Goal: Task Accomplishment & Management: Complete application form

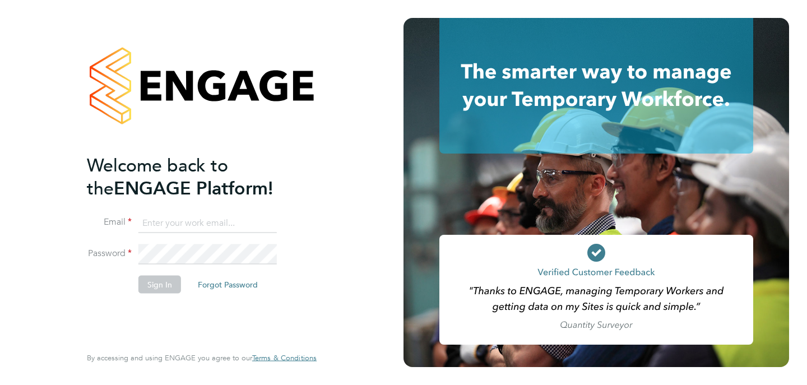
click at [236, 218] on input at bounding box center [207, 223] width 138 height 20
type input "[EMAIL_ADDRESS][PERSON_NAME][DOMAIN_NAME]"
click at [146, 286] on button "Sign In" at bounding box center [159, 284] width 43 height 18
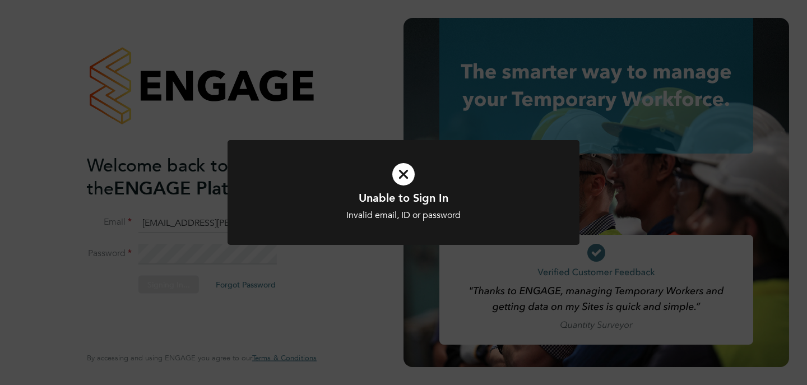
click at [422, 179] on icon at bounding box center [403, 174] width 291 height 44
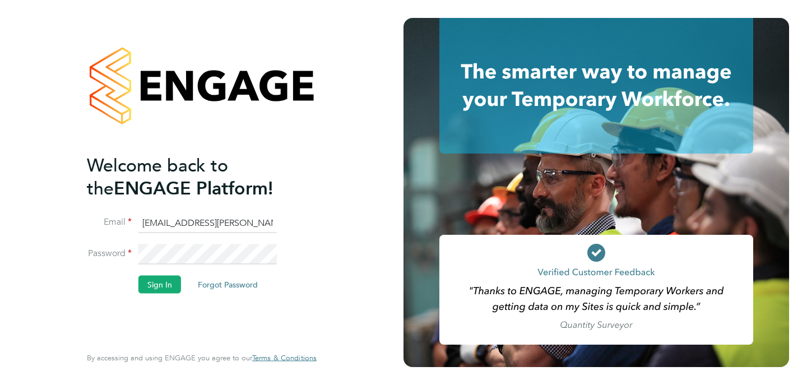
click at [234, 230] on input "[EMAIL_ADDRESS][PERSON_NAME][DOMAIN_NAME]" at bounding box center [207, 223] width 138 height 20
click at [218, 277] on button "Forgot Password" at bounding box center [228, 284] width 78 height 18
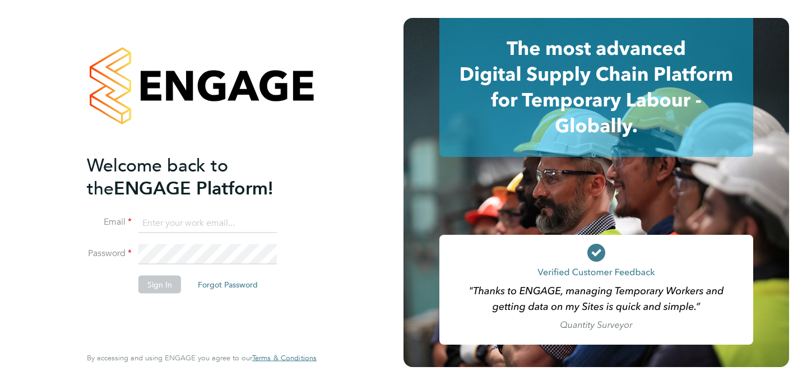
click at [184, 229] on input at bounding box center [207, 223] width 138 height 20
click at [167, 230] on input at bounding box center [207, 223] width 138 height 20
click at [146, 237] on li "Email" at bounding box center [196, 228] width 218 height 31
click at [235, 287] on button "Forgot Password" at bounding box center [228, 284] width 78 height 18
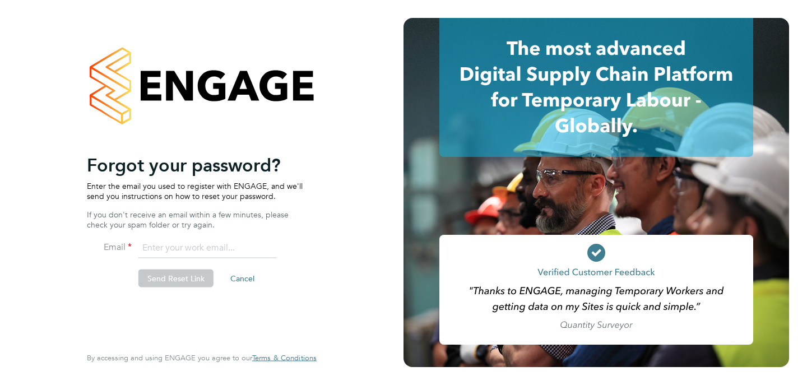
click at [194, 242] on input "email" at bounding box center [207, 248] width 138 height 20
paste input "[EMAIL_ADDRESS][PERSON_NAME][DOMAIN_NAME]"
type input "[EMAIL_ADDRESS][PERSON_NAME][DOMAIN_NAME]"
click at [183, 277] on button "Send Reset Link" at bounding box center [175, 278] width 75 height 18
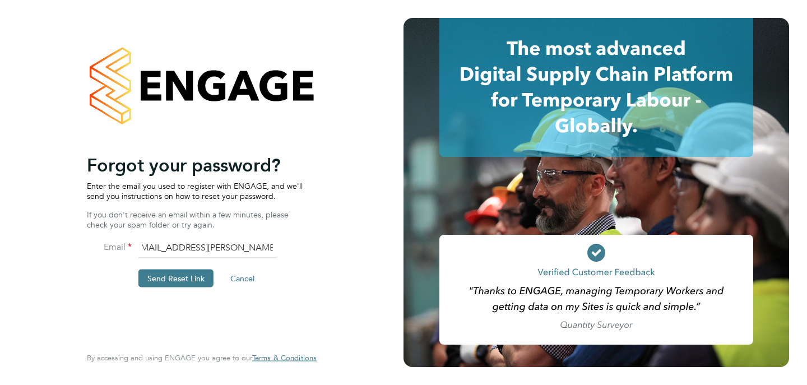
scroll to position [0, 0]
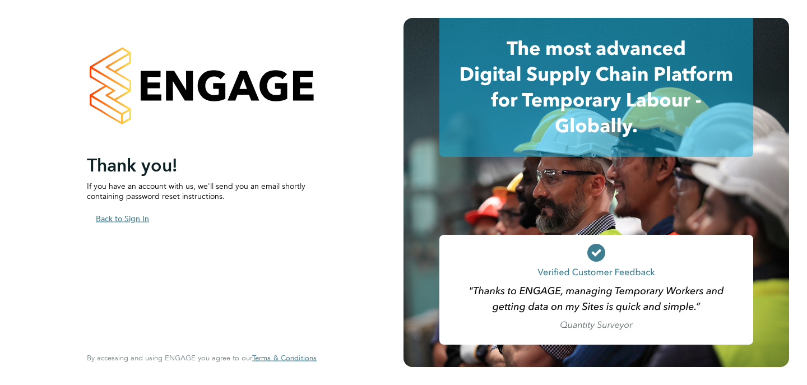
click at [125, 222] on button "Back to Sign In" at bounding box center [122, 218] width 71 height 18
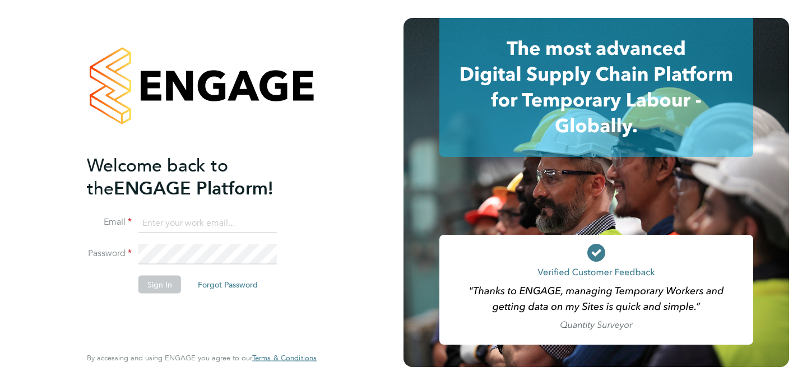
click at [179, 221] on input at bounding box center [207, 223] width 138 height 20
paste input "[EMAIL_ADDRESS][PERSON_NAME][DOMAIN_NAME]"
type input "[EMAIL_ADDRESS][PERSON_NAME][DOMAIN_NAME]"
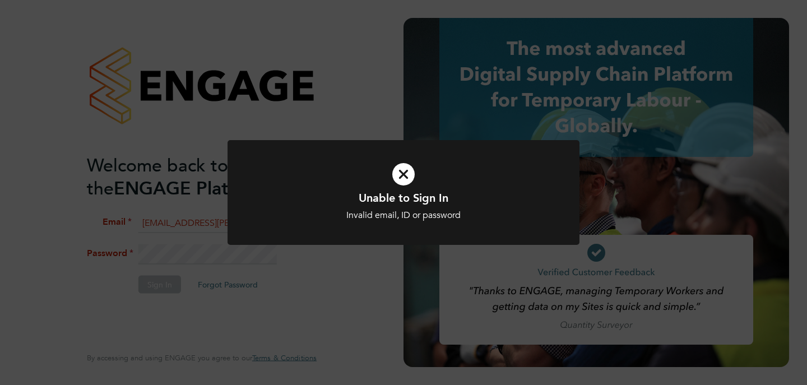
click at [371, 240] on div at bounding box center [403, 192] width 352 height 105
click at [258, 264] on div "Unable to Sign In Invalid email, ID or password Cancel Okay" at bounding box center [403, 192] width 807 height 385
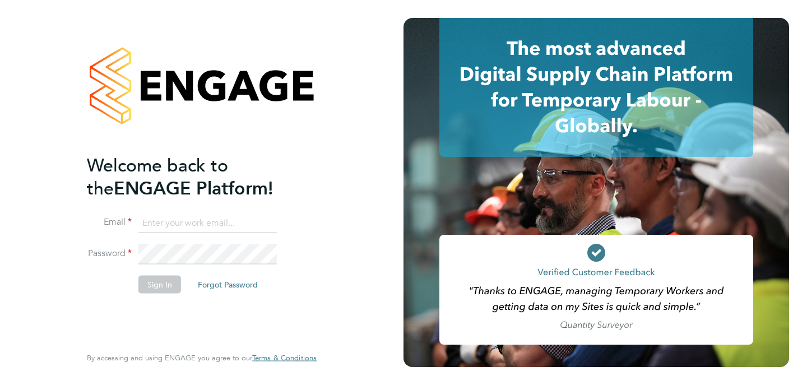
click at [190, 218] on input at bounding box center [207, 223] width 138 height 20
type input "daga99.dk@gmail.com"
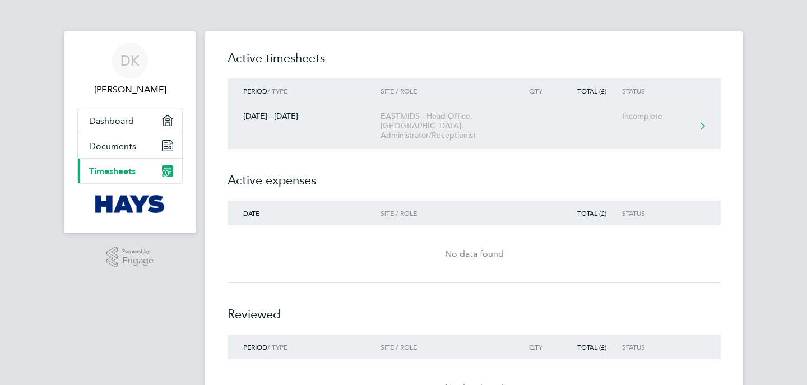
click at [500, 117] on div "EASTMIDS - Head Office, Riverside Court, Administrator/Receptionist" at bounding box center [444, 125] width 128 height 29
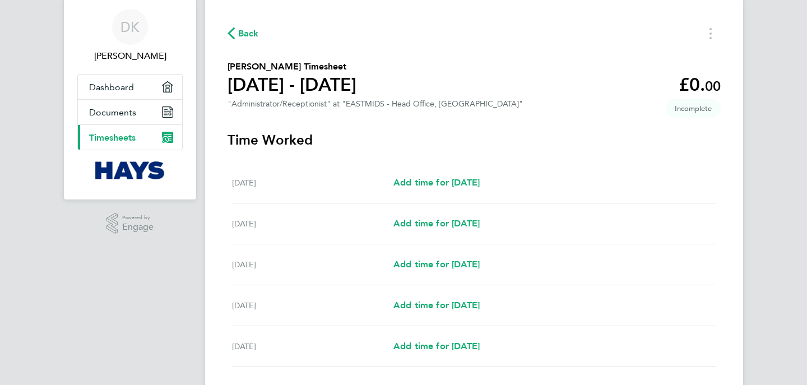
scroll to position [49, 0]
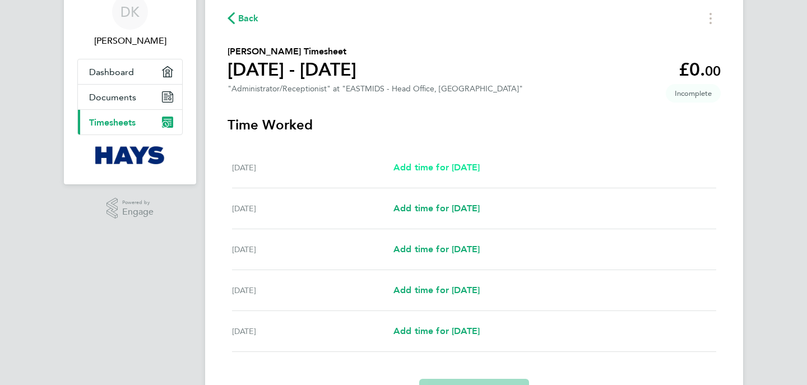
click at [424, 167] on span "Add time for Mon 22 Sep" at bounding box center [436, 167] width 86 height 11
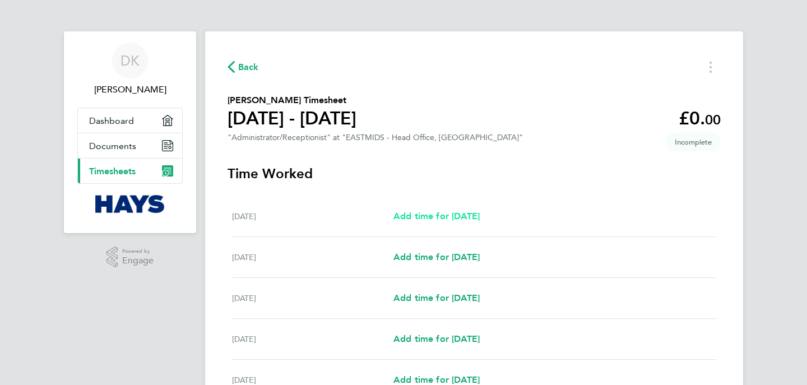
select select "30"
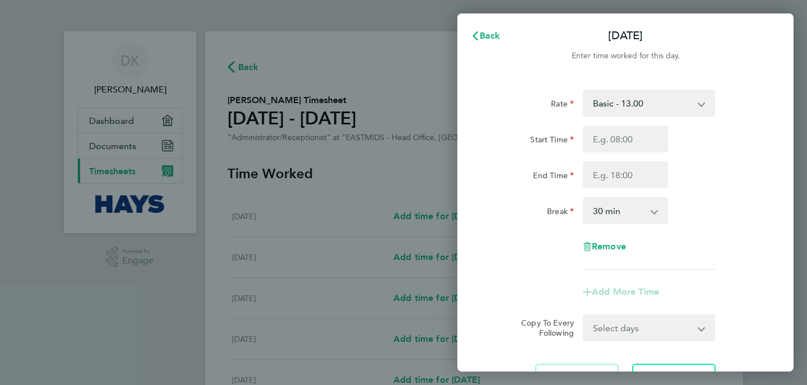
click at [633, 108] on select "Basic - 13.00" at bounding box center [642, 103] width 117 height 25
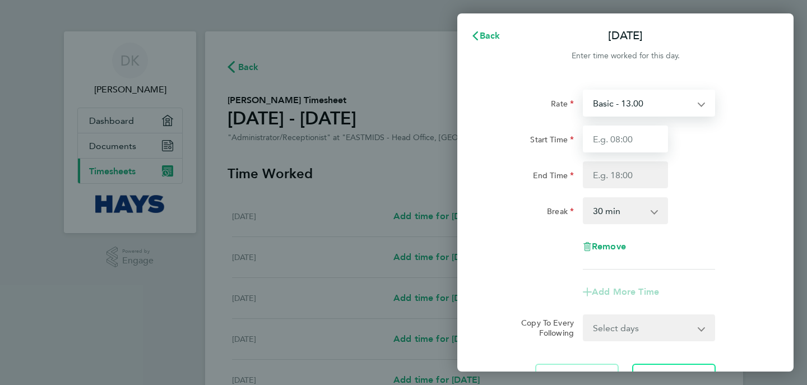
click at [639, 139] on input "Start Time" at bounding box center [625, 138] width 85 height 27
type input "8"
type input "08:30"
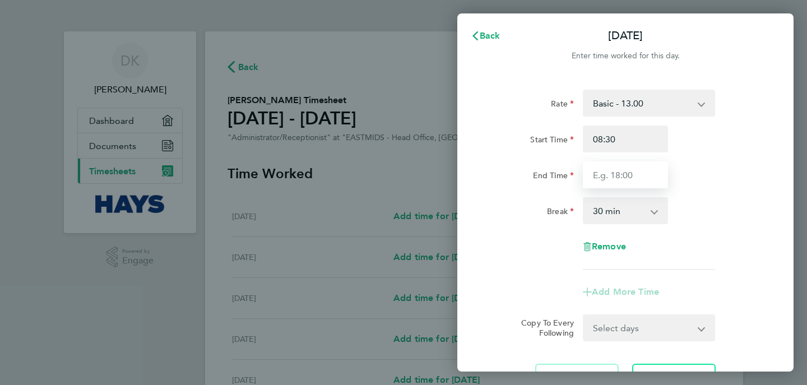
click at [645, 174] on input "End Time" at bounding box center [625, 174] width 85 height 27
type input "16:30"
click at [650, 207] on select "0 min 15 min 30 min 45 min 60 min 75 min 90 min" at bounding box center [618, 210] width 69 height 25
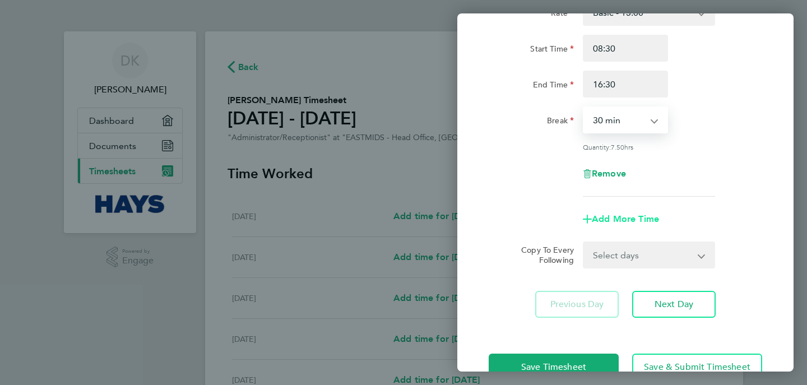
scroll to position [93, 0]
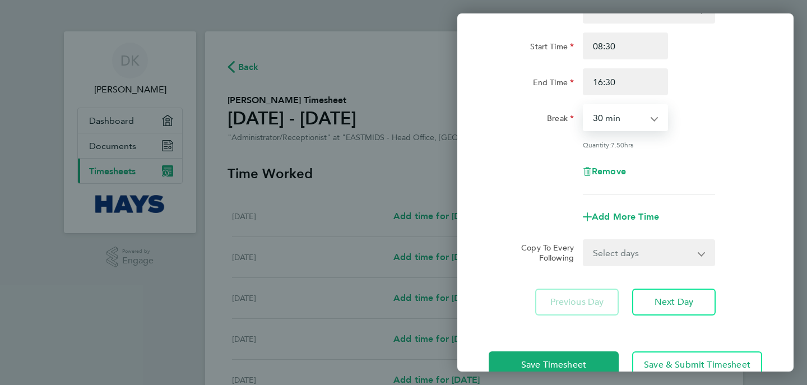
click at [652, 123] on select "0 min 15 min 30 min 45 min 60 min 75 min 90 min" at bounding box center [618, 117] width 69 height 25
click at [584, 105] on select "0 min 15 min 30 min 45 min 60 min 75 min 90 min" at bounding box center [618, 117] width 69 height 25
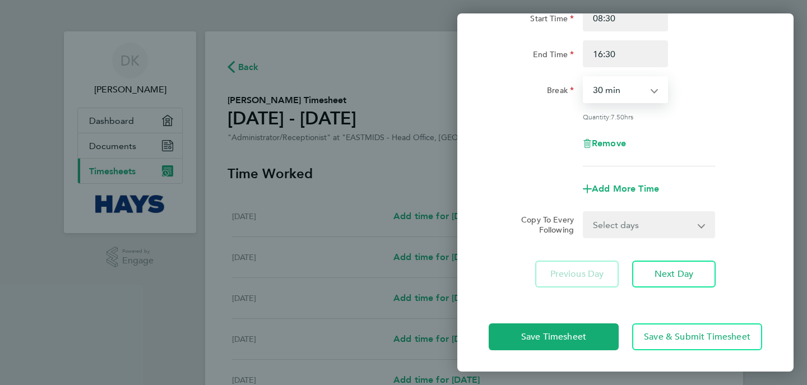
click at [658, 221] on select "Select days Day Tuesday Wednesday Thursday Friday" at bounding box center [643, 224] width 118 height 25
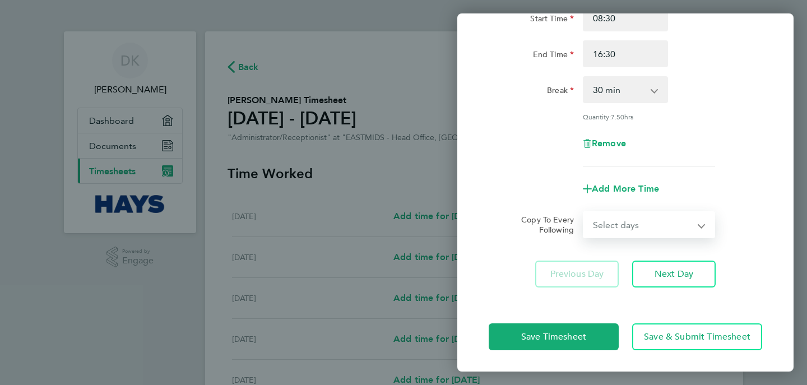
select select "TUE"
click at [584, 212] on select "Select days Day Tuesday Wednesday Thursday Friday" at bounding box center [643, 224] width 118 height 25
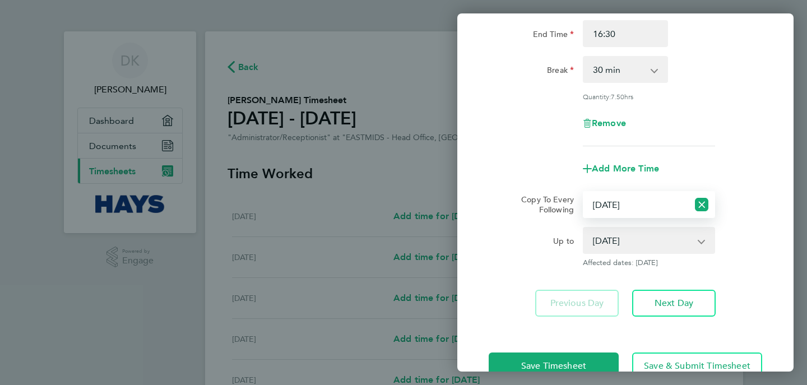
scroll to position [142, 0]
click at [640, 240] on select "23 Sep 2025 24 Sep 2025 25 Sep 2025 26 Sep 2025" at bounding box center [642, 239] width 117 height 25
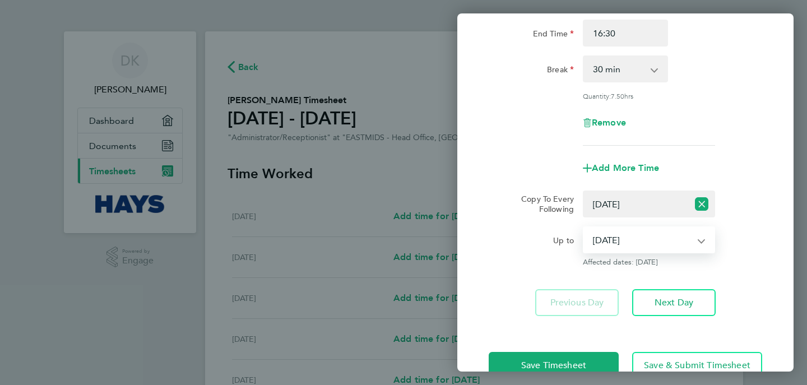
select select "2025-09-25"
click at [584, 227] on select "23 Sep 2025 24 Sep 2025 25 Sep 2025 26 Sep 2025" at bounding box center [642, 239] width 117 height 25
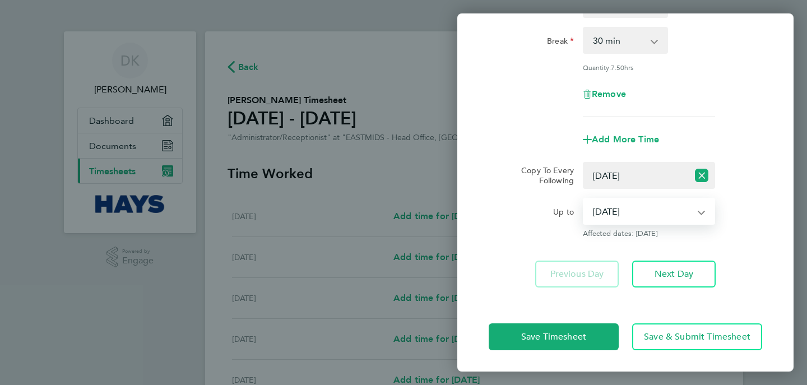
click at [646, 210] on select "23 Sep 2025 24 Sep 2025 25 Sep 2025 26 Sep 2025" at bounding box center [642, 211] width 117 height 25
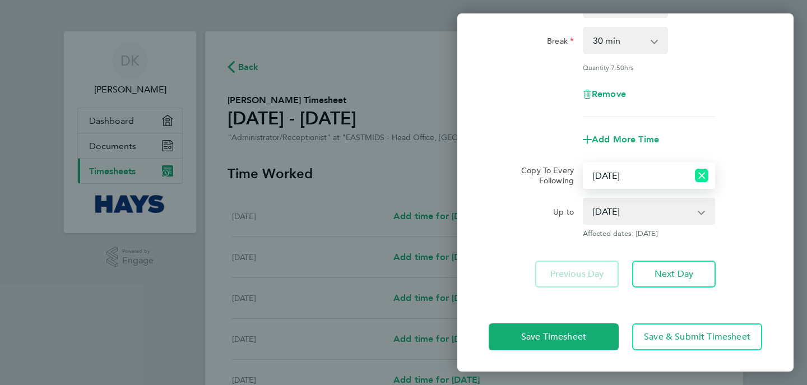
click at [700, 177] on icon "Reset selection" at bounding box center [701, 175] width 13 height 13
select select "0: null"
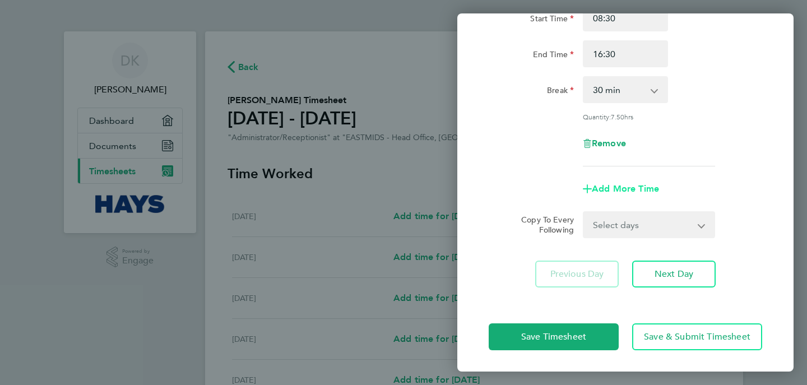
click at [644, 188] on span "Add More Time" at bounding box center [625, 188] width 67 height 11
select select "null"
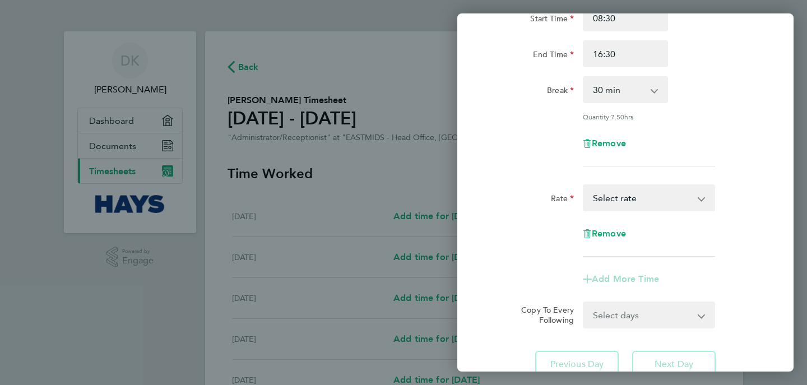
click at [641, 202] on select "Basic - 13.00 Select rate" at bounding box center [642, 197] width 117 height 25
select select "30"
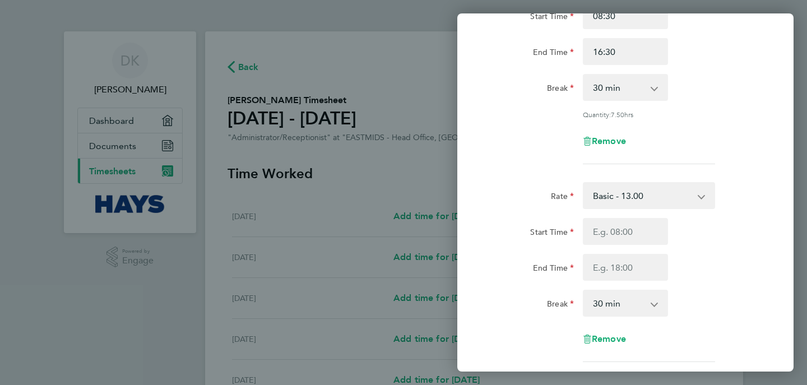
scroll to position [180, 0]
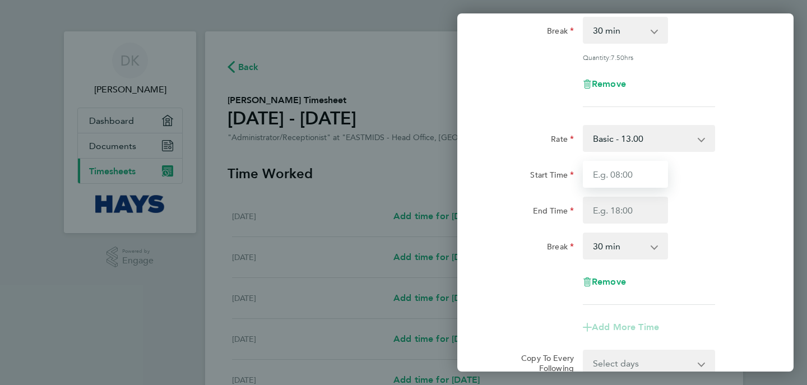
click at [636, 177] on input "Start Time" at bounding box center [625, 174] width 85 height 27
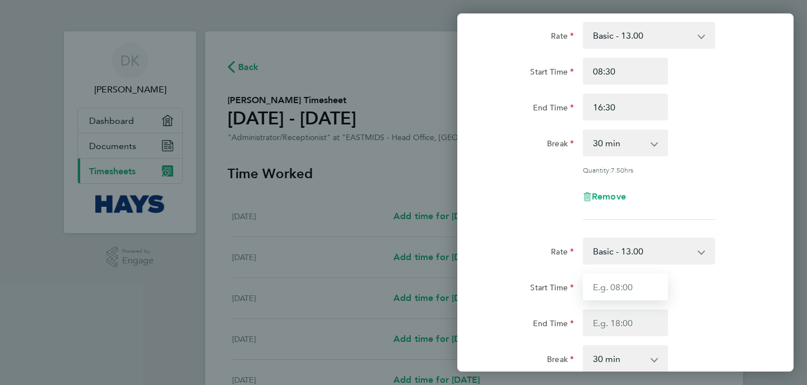
scroll to position [0, 0]
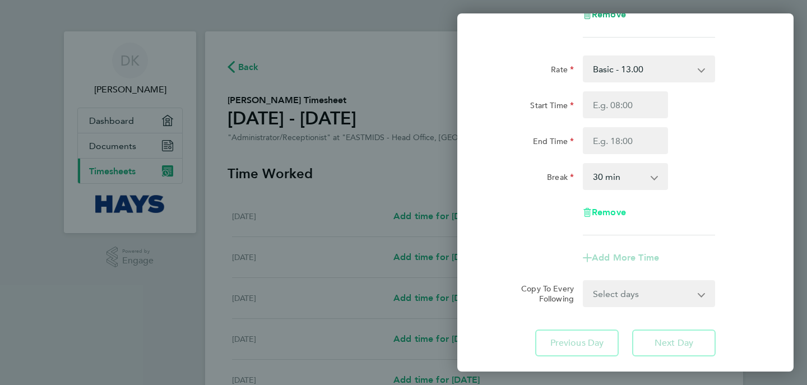
click at [613, 216] on span "Remove" at bounding box center [609, 212] width 34 height 11
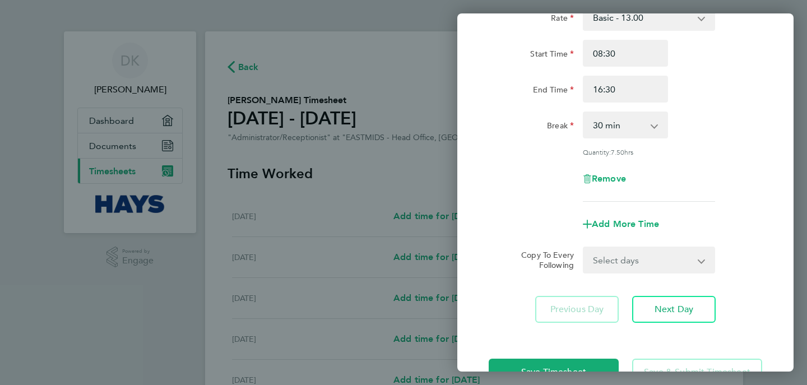
scroll to position [121, 0]
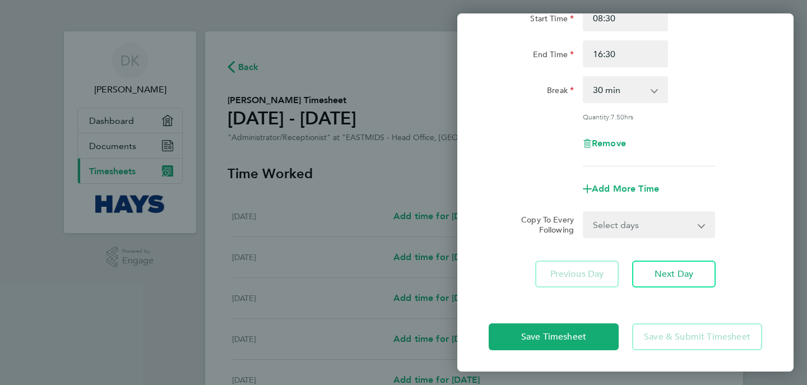
click at [631, 234] on select "Select days Day Tuesday Wednesday Thursday Friday" at bounding box center [643, 224] width 118 height 25
select select "TUE"
click at [584, 212] on select "Select days Day Tuesday Wednesday Thursday Friday" at bounding box center [643, 224] width 118 height 25
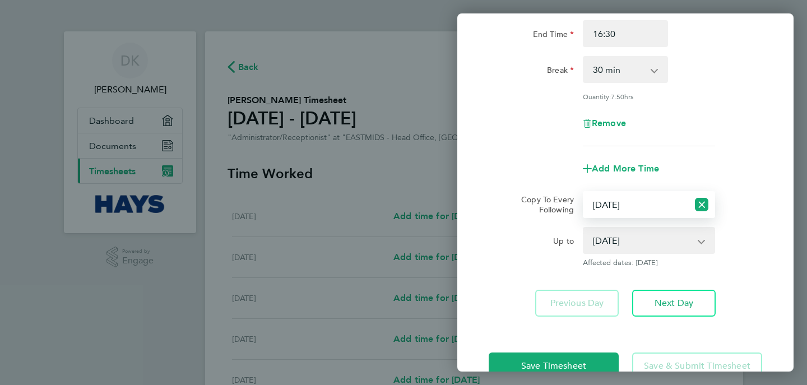
scroll to position [170, 0]
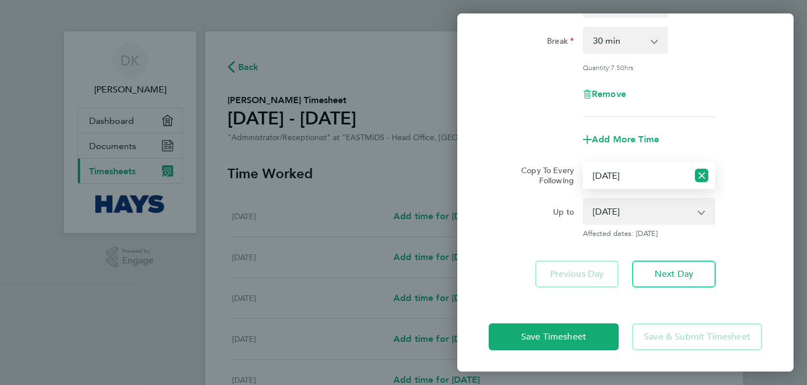
click at [625, 212] on select "23 Sep 2025 24 Sep 2025 25 Sep 2025 26 Sep 2025" at bounding box center [642, 211] width 117 height 25
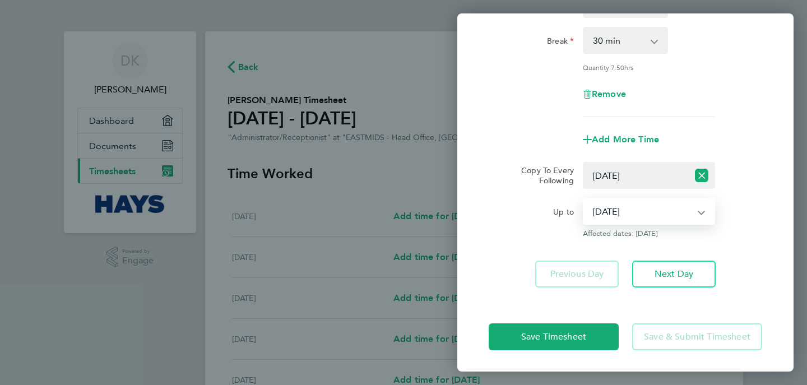
select select "2025-09-23"
click at [584, 199] on select "23 Sep 2025 24 Sep 2025 25 Sep 2025 26 Sep 2025" at bounding box center [642, 211] width 117 height 25
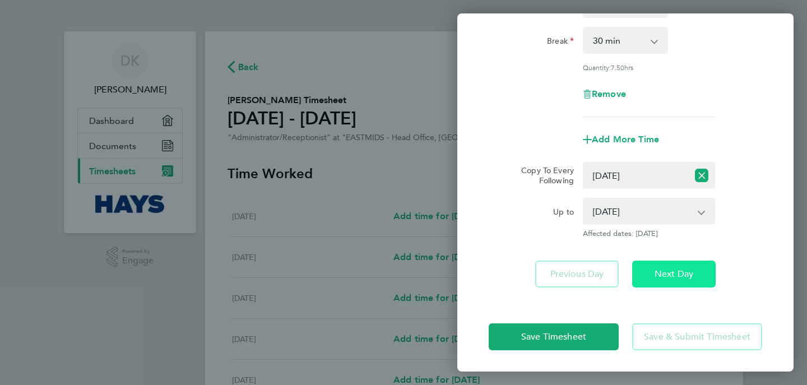
click at [667, 274] on span "Next Day" at bounding box center [673, 273] width 39 height 11
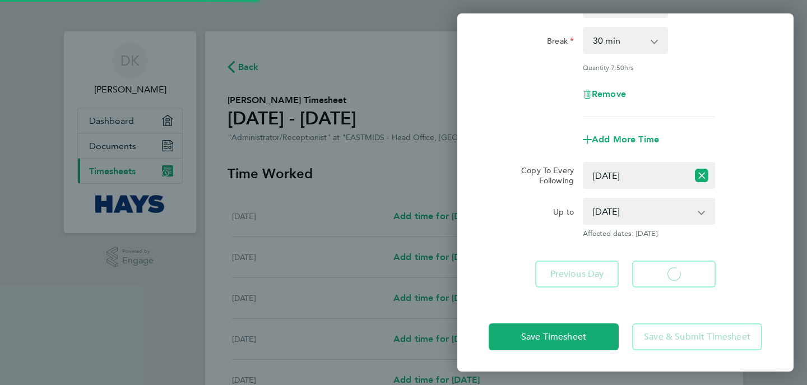
select select "30"
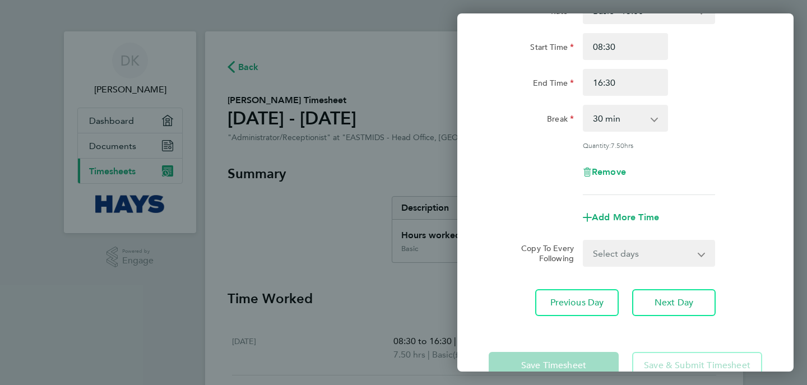
scroll to position [121, 0]
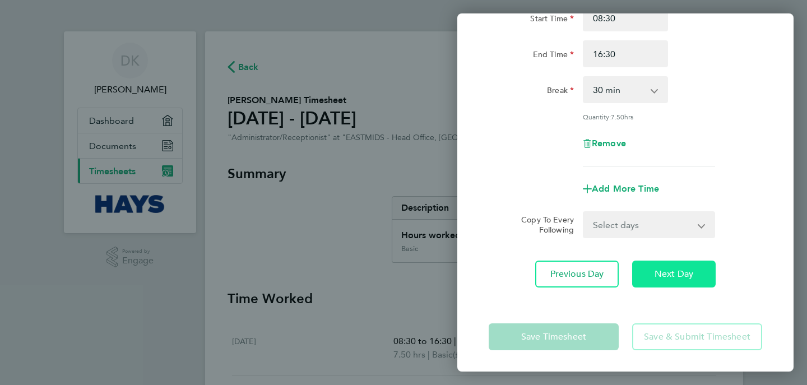
click at [660, 268] on span "Next Day" at bounding box center [673, 273] width 39 height 11
select select "30"
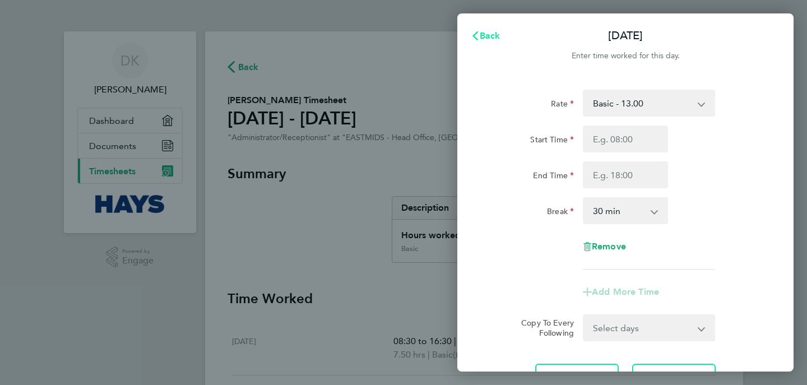
click at [497, 33] on span "Back" at bounding box center [490, 35] width 21 height 11
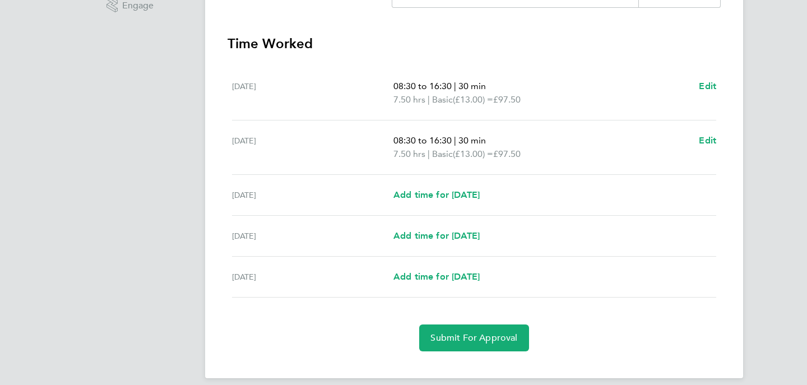
scroll to position [262, 0]
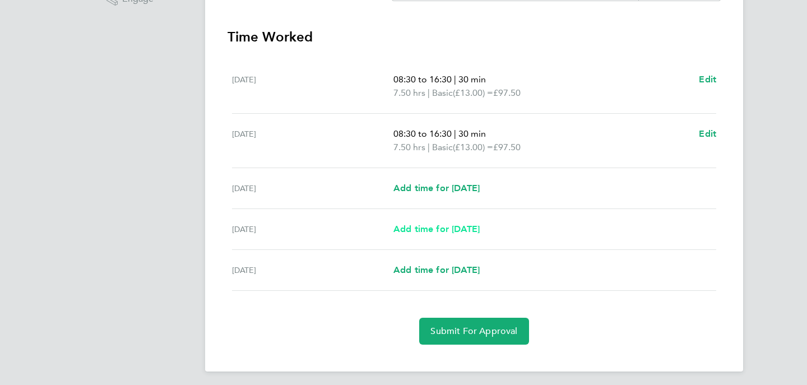
click at [421, 227] on span "Add time for Thu 25 Sep" at bounding box center [436, 229] width 86 height 11
select select "30"
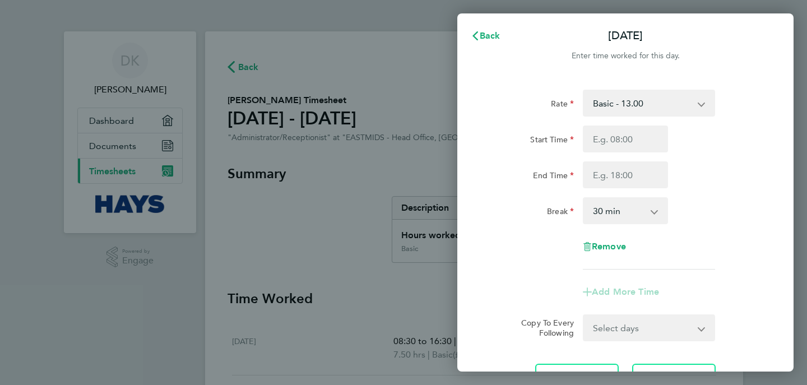
click at [625, 110] on select "Basic - 13.00" at bounding box center [642, 103] width 117 height 25
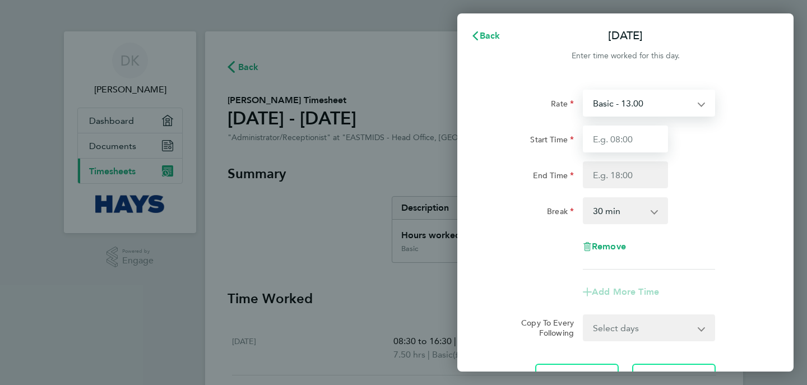
click at [609, 142] on input "Start Time" at bounding box center [625, 138] width 85 height 27
type input "08:30"
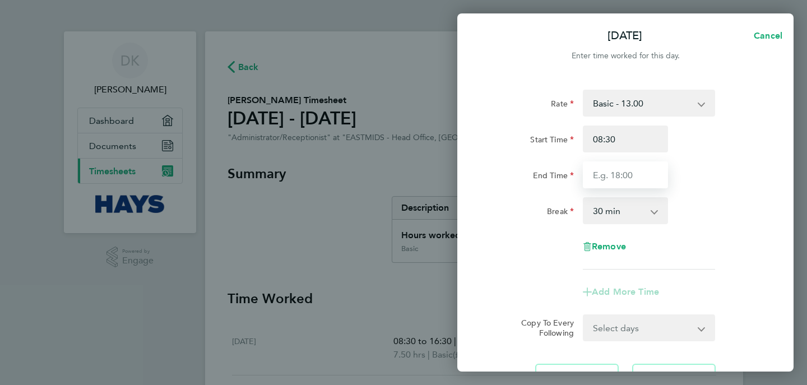
click at [623, 176] on input "End Time" at bounding box center [625, 174] width 85 height 27
type input "16:30"
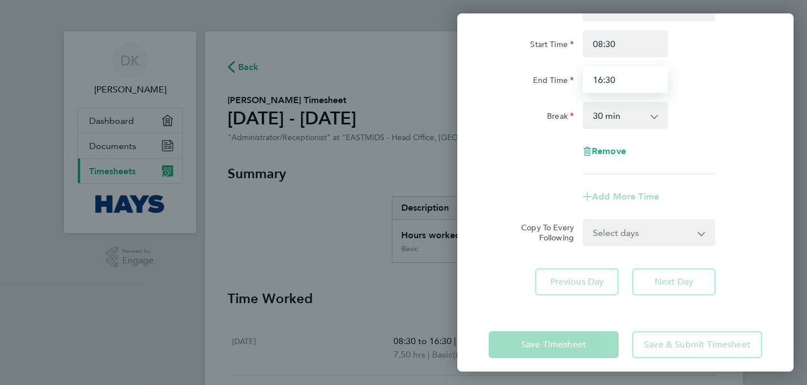
scroll to position [104, 0]
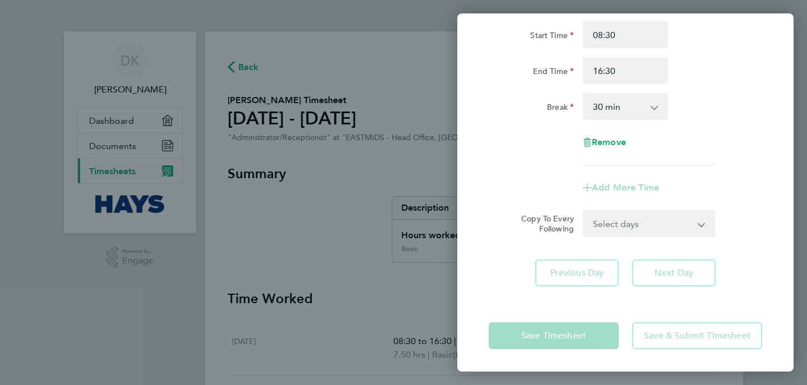
click at [624, 224] on form "Rate Basic - 13.00 Start Time 08:30 End Time 16:30 Break 0 min 15 min 30 min 45…" at bounding box center [624, 111] width 273 height 252
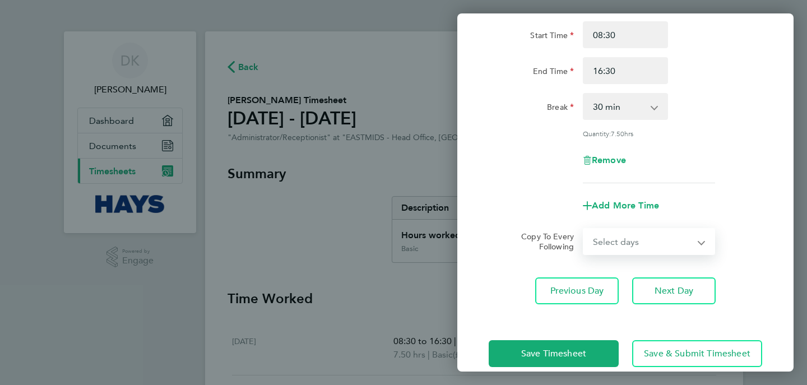
select select "FRI"
click at [584, 229] on select "Select days Friday" at bounding box center [643, 241] width 118 height 25
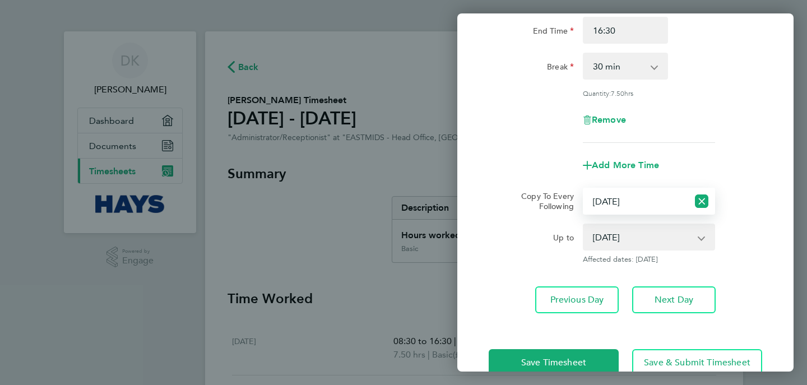
scroll to position [165, 0]
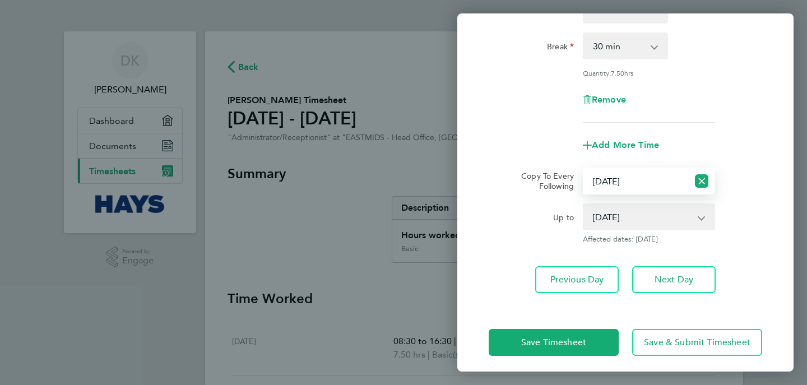
click at [634, 207] on select "26 Sep 2025" at bounding box center [642, 216] width 117 height 25
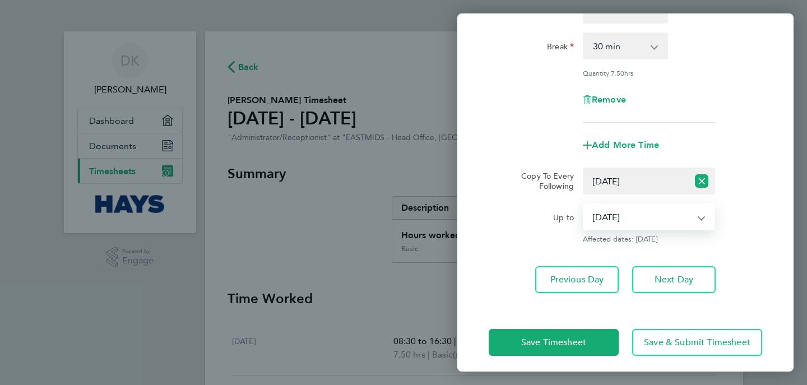
click at [584, 204] on select "26 Sep 2025" at bounding box center [642, 216] width 117 height 25
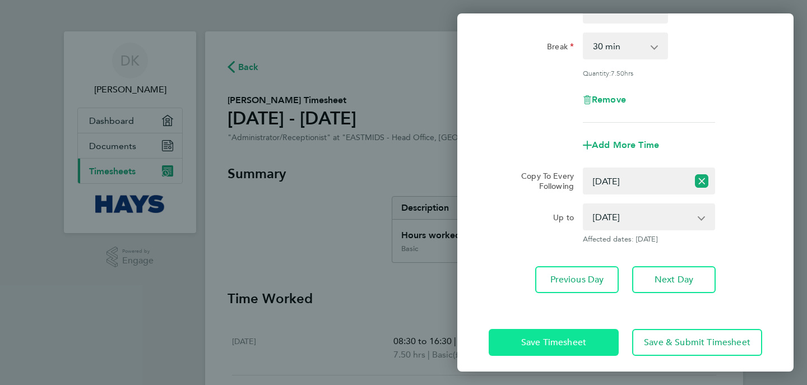
click at [590, 334] on button "Save Timesheet" at bounding box center [553, 342] width 130 height 27
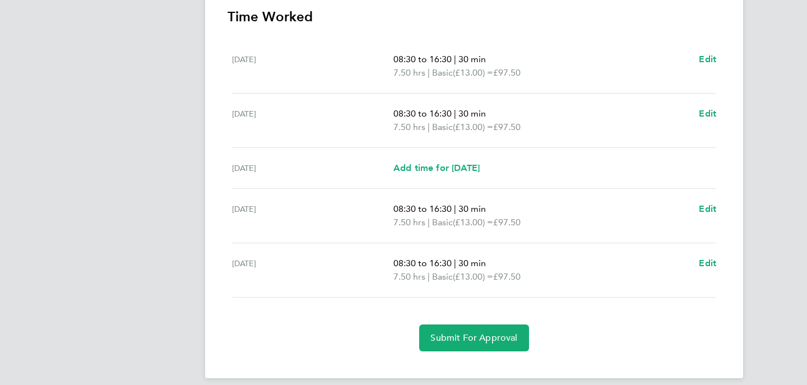
scroll to position [285, 0]
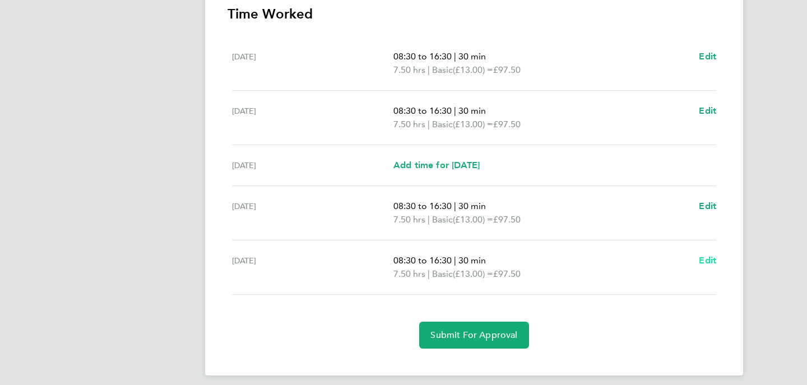
click at [706, 261] on span "Edit" at bounding box center [707, 260] width 17 height 11
select select "30"
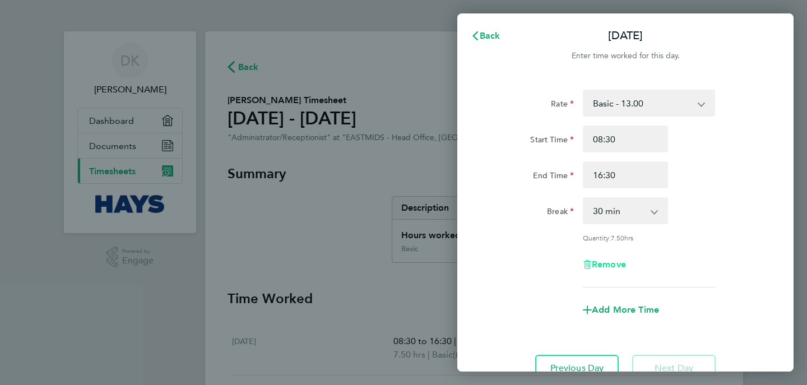
click at [597, 262] on span "Remove" at bounding box center [609, 264] width 34 height 11
select select "null"
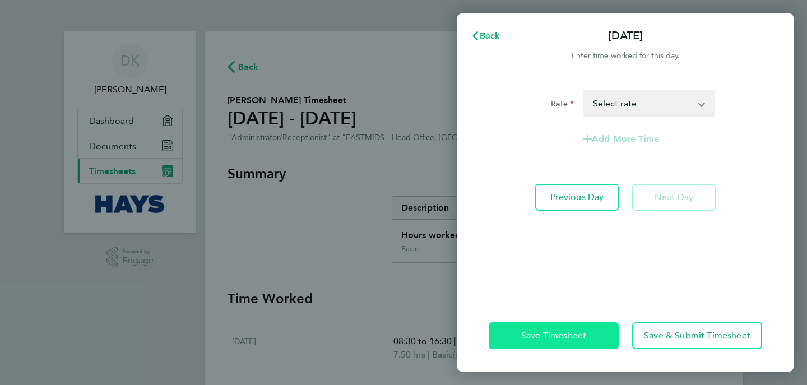
click at [581, 332] on span "Save Timesheet" at bounding box center [553, 335] width 65 height 11
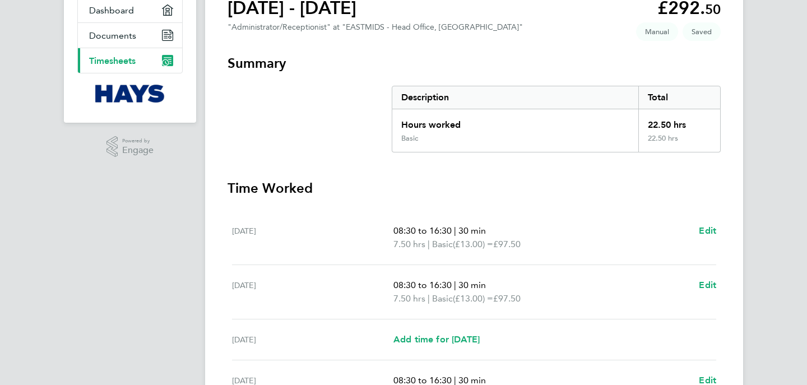
scroll to position [280, 0]
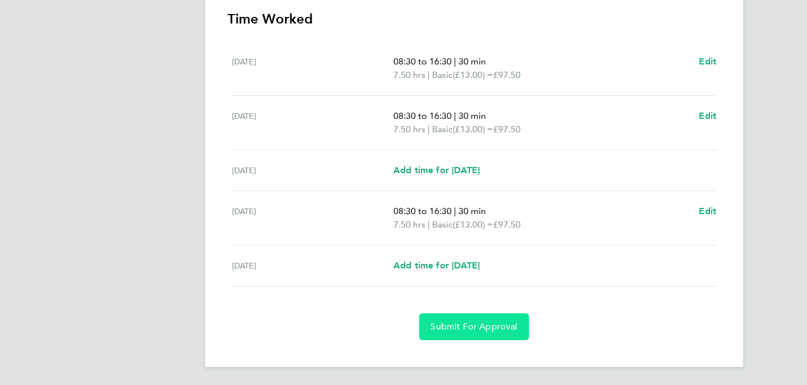
click at [491, 333] on button "Submit For Approval" at bounding box center [473, 326] width 109 height 27
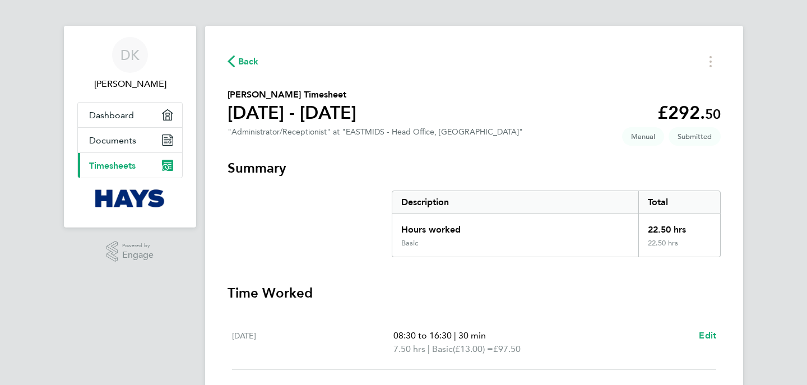
scroll to position [0, 0]
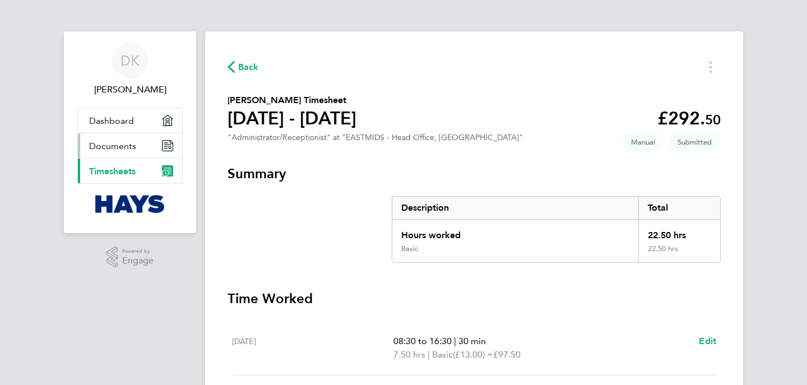
click at [122, 141] on span "Documents" at bounding box center [112, 146] width 47 height 11
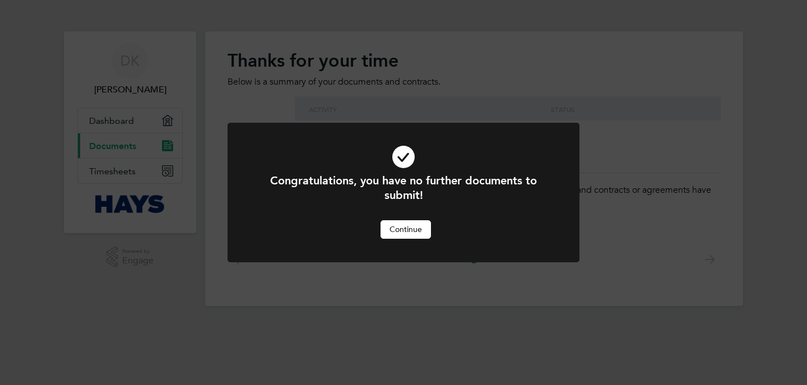
click at [393, 230] on button "Continue" at bounding box center [405, 229] width 50 height 18
